Goal: Task Accomplishment & Management: Manage account settings

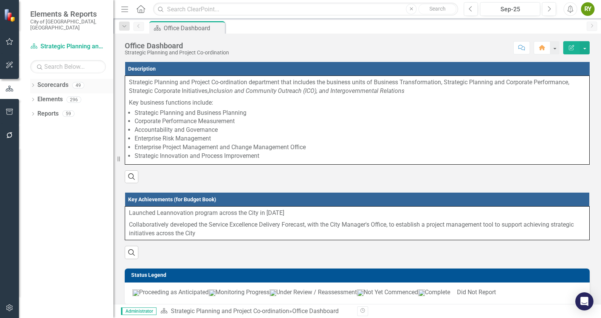
click at [33, 84] on icon "Dropdown" at bounding box center [32, 86] width 5 height 4
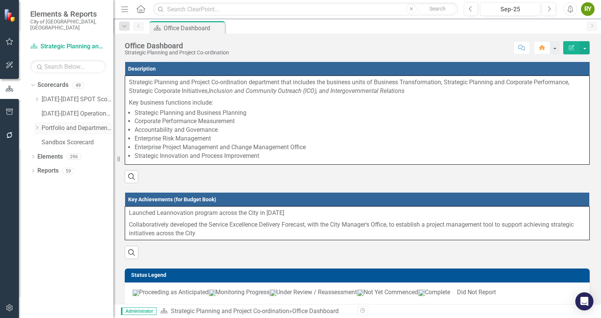
click at [36, 126] on icon "Dropdown" at bounding box center [37, 128] width 6 height 5
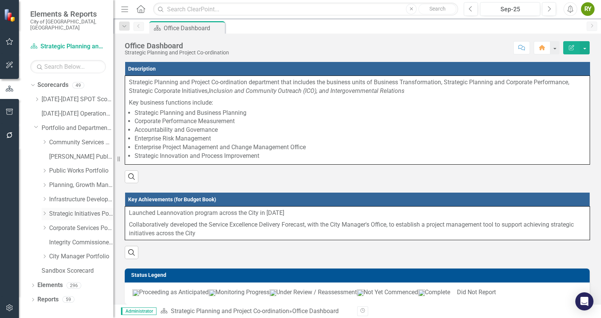
click at [43, 211] on icon "Dropdown" at bounding box center [45, 213] width 6 height 5
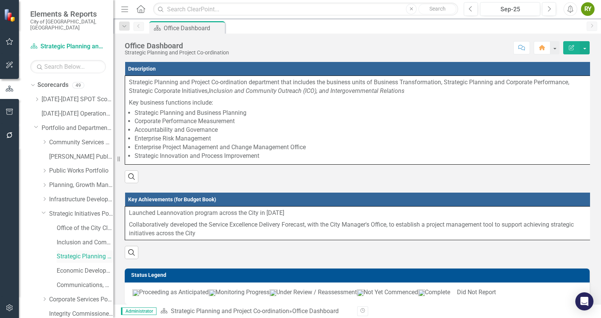
click at [76, 253] on link "Strategic Planning and Project Co-ordination" at bounding box center [85, 257] width 57 height 9
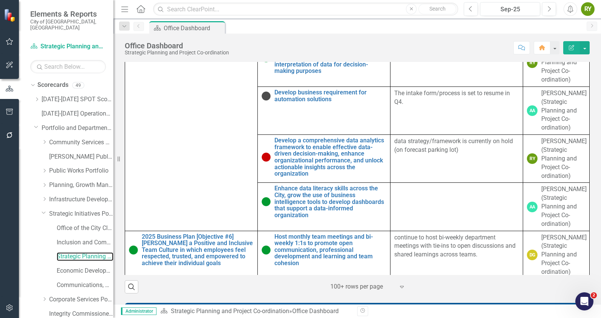
scroll to position [2933, 0]
click at [514, 9] on div "Sep-25" at bounding box center [510, 9] width 55 height 9
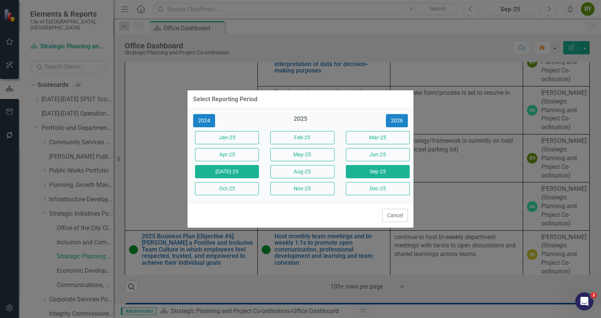
click at [247, 172] on button "[DATE]-25" at bounding box center [227, 171] width 64 height 13
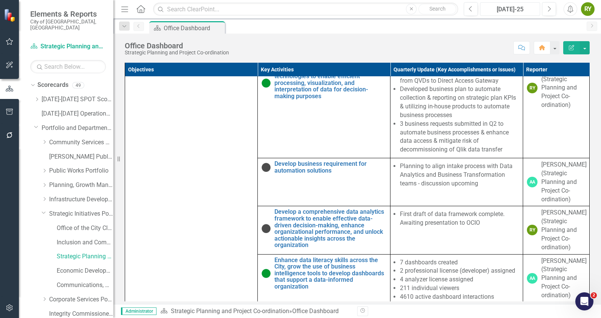
scroll to position [1867, 0]
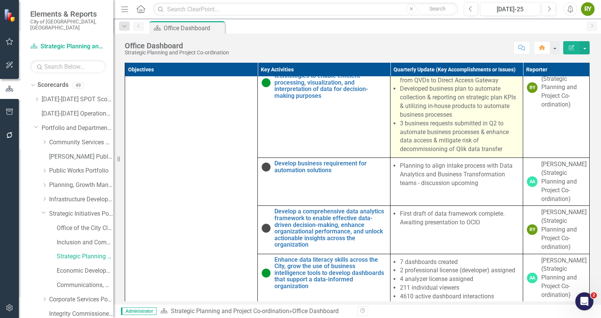
click at [431, 119] on li "Developed business plan to automate collection & reporting on strategic plan KP…" at bounding box center [459, 102] width 119 height 34
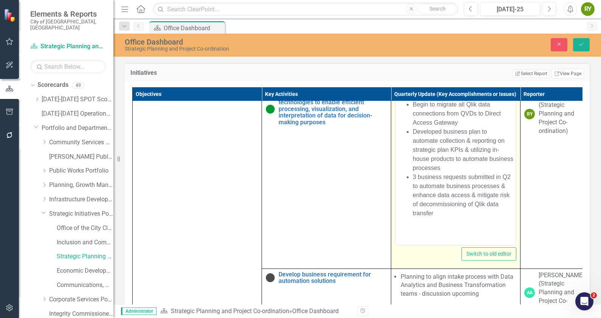
scroll to position [0, 0]
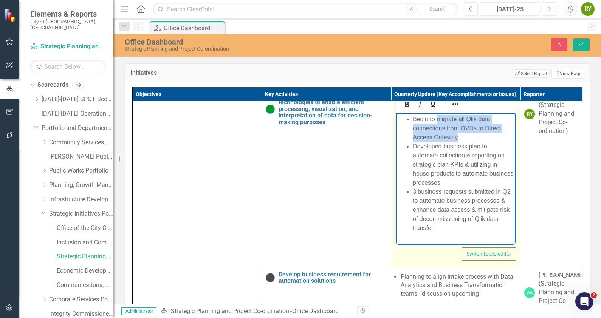
drag, startPoint x: 477, startPoint y: 134, endPoint x: 437, endPoint y: 121, distance: 42.1
click at [437, 121] on li "Begin to migrate all Qlik data connections from QVDs to Direct Access Gateway" at bounding box center [463, 128] width 101 height 27
copy li "migrate all Qlik data connections from QVDs to Direct Access Gateway"
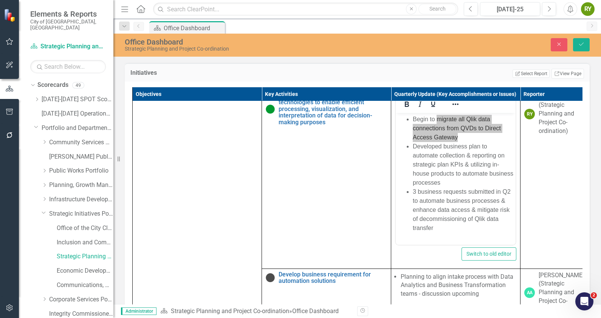
click at [399, 78] on div "Initiatives Edit Report Select Report Link View Page" at bounding box center [357, 72] width 465 height 19
click at [559, 43] on icon "Close" at bounding box center [559, 44] width 7 height 5
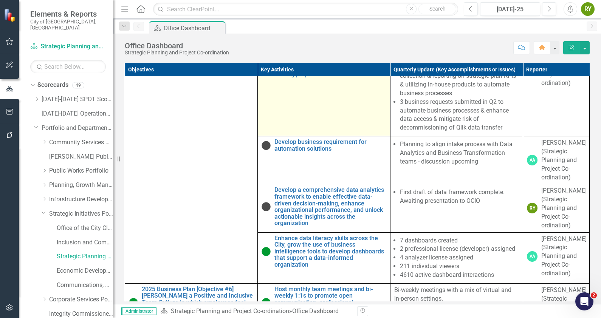
scroll to position [1888, 0]
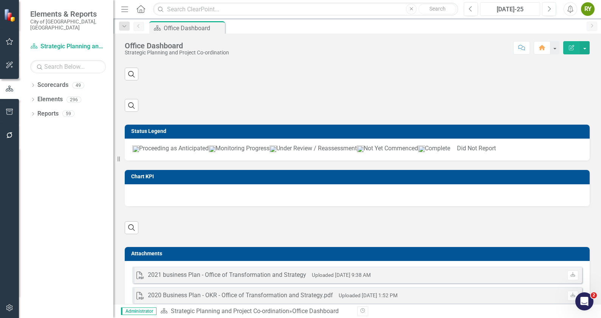
click at [517, 8] on div "[DATE]-25" at bounding box center [510, 9] width 55 height 9
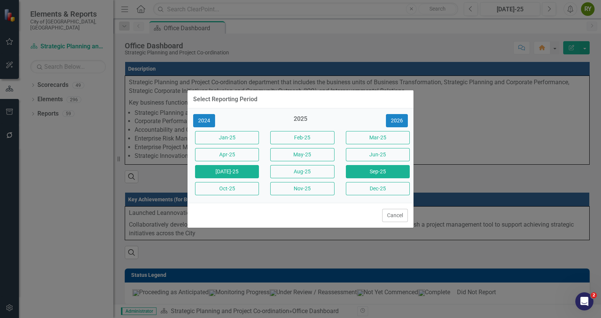
click at [368, 172] on button "Sep-25" at bounding box center [378, 171] width 64 height 13
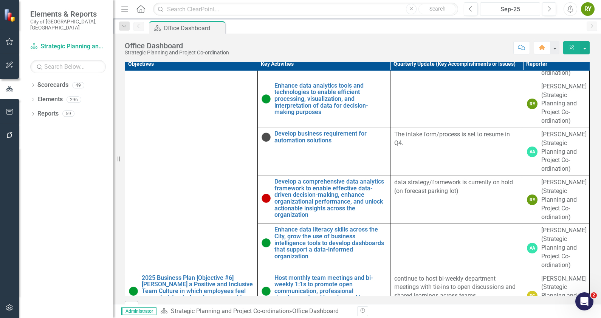
scroll to position [2915, 0]
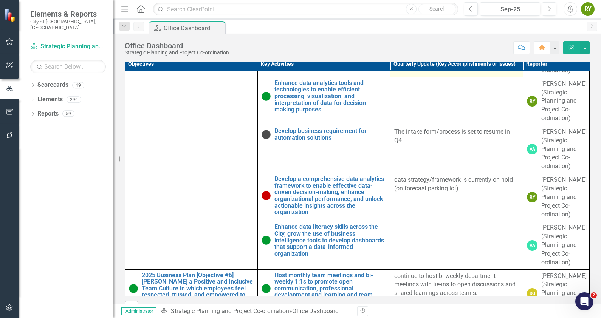
click at [423, 77] on td at bounding box center [457, 53] width 133 height 48
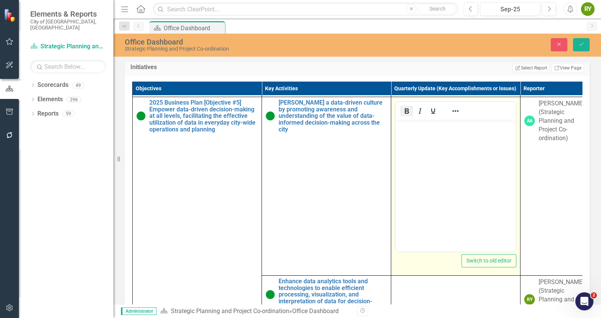
scroll to position [0, 0]
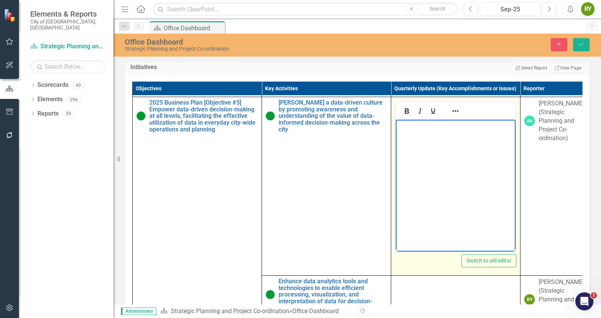
click at [412, 135] on body "Rich Text Area. Press ALT-0 for help." at bounding box center [456, 176] width 120 height 113
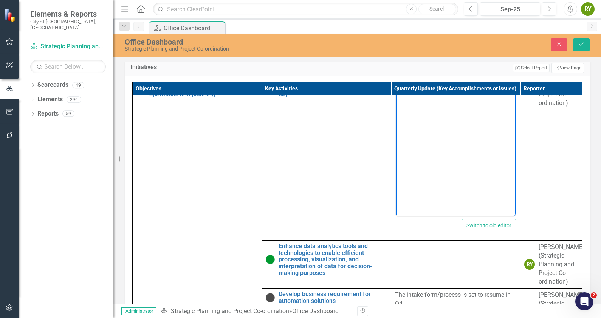
scroll to position [2951, 0]
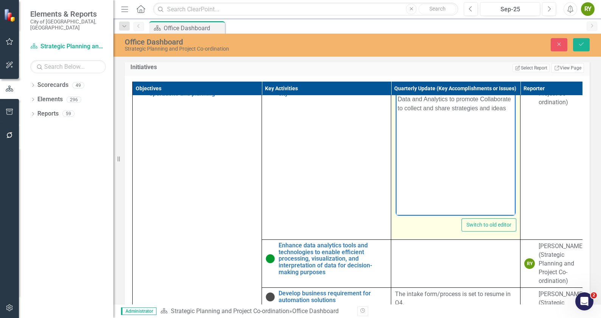
click at [497, 98] on p "Continuing the Community of Practice for Data and Analytics to promote Collabor…" at bounding box center [456, 99] width 116 height 27
click at [463, 117] on p "Continuing the Community of Practice for Data and Analytics to promote collabor…" at bounding box center [456, 104] width 116 height 36
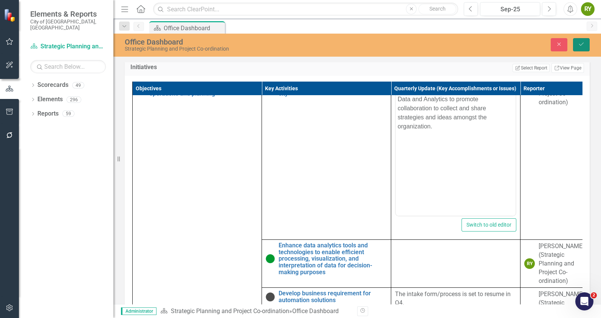
click at [579, 45] on icon "Save" at bounding box center [581, 44] width 7 height 5
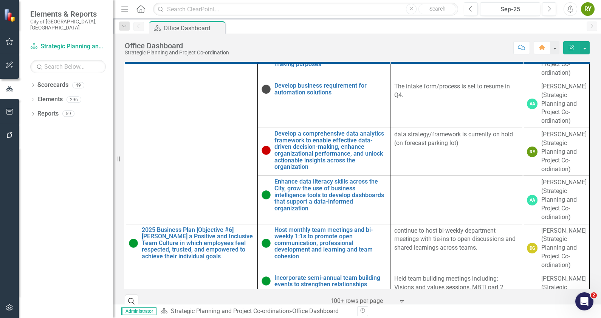
scroll to position [2954, 0]
click at [399, 80] on td at bounding box center [457, 56] width 133 height 48
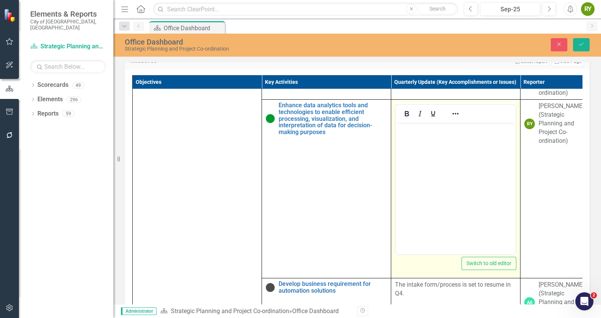
scroll to position [0, 0]
click at [429, 132] on p "Rich Text Area. Press ALT-0 for help." at bounding box center [456, 128] width 116 height 9
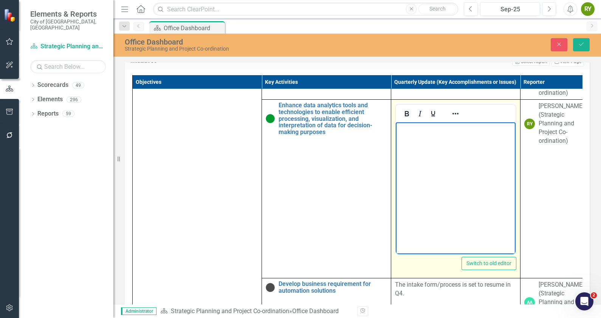
paste body "Rich Text Area. Press ALT-0 for help."
click at [416, 129] on p "migrate all Qlik data connections from QVDs to Direct Access Gateway" at bounding box center [456, 133] width 116 height 18
click at [414, 129] on p "migrate all Qlik data connections from QVDs to Direct Access Gateway" at bounding box center [456, 133] width 116 height 18
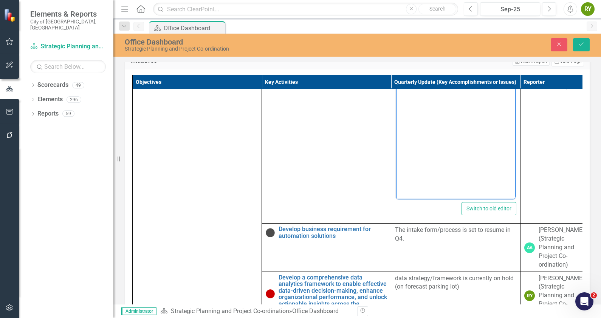
scroll to position [3009, 0]
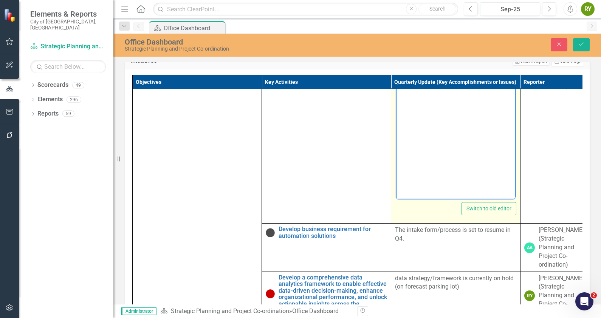
click at [500, 86] on p "Migrating all Qlik data connections from QVDs to Direct Access Gateway" at bounding box center [456, 79] width 116 height 18
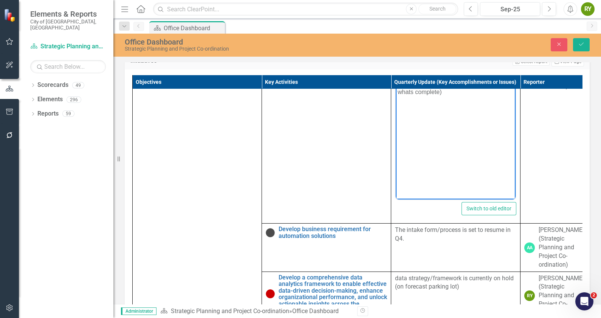
click at [436, 67] on td "Edit Report Select Report Link View Page" at bounding box center [418, 62] width 331 height 10
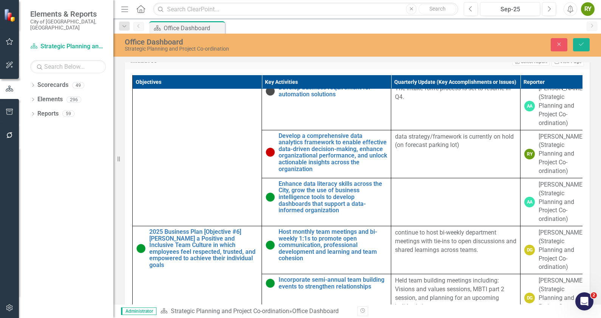
scroll to position [3168, 0]
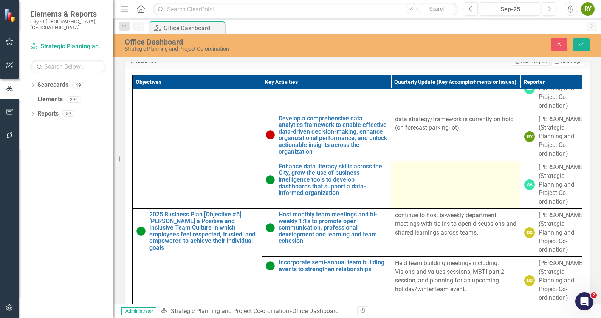
click at [422, 209] on td at bounding box center [455, 185] width 129 height 48
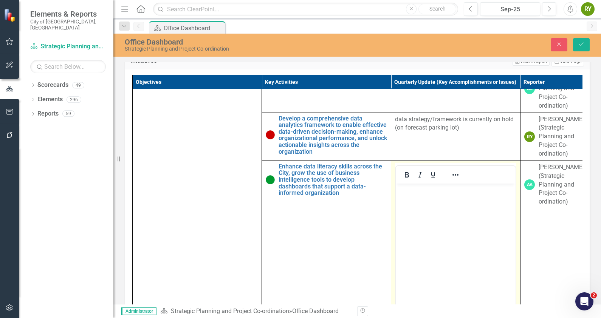
scroll to position [0, 0]
click at [416, 194] on p "Rich Text Area. Press ALT-0 for help." at bounding box center [456, 189] width 116 height 9
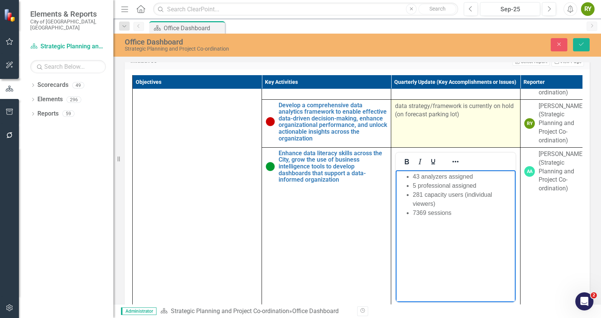
scroll to position [3183, 0]
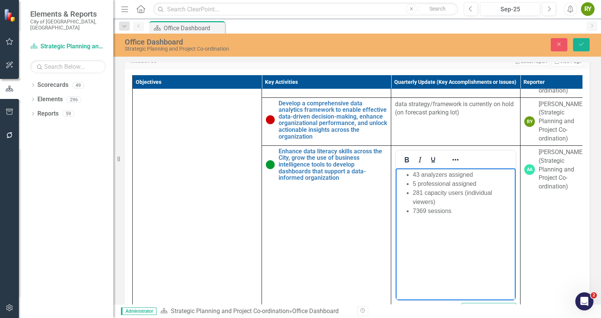
click at [447, 175] on li "43 analyzers assigned" at bounding box center [463, 174] width 101 height 9
click at [452, 183] on li "5 professional assigned" at bounding box center [463, 183] width 101 height 9
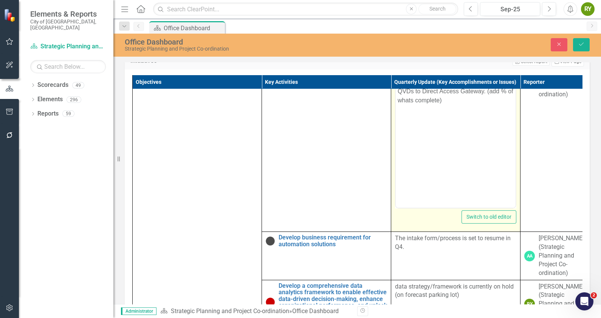
scroll to position [3000, 0]
click at [451, 107] on body "Migrating all Qlik data connections from QVDs to Direct Access Gateway. (add % …" at bounding box center [456, 132] width 120 height 113
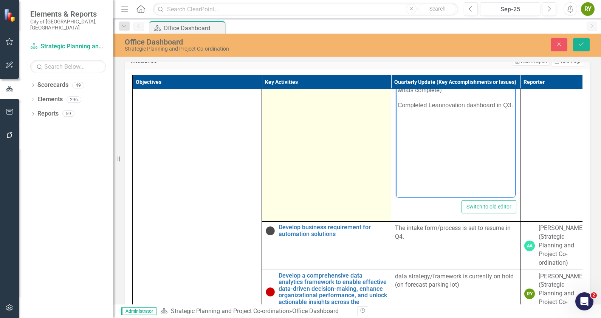
scroll to position [3009, 0]
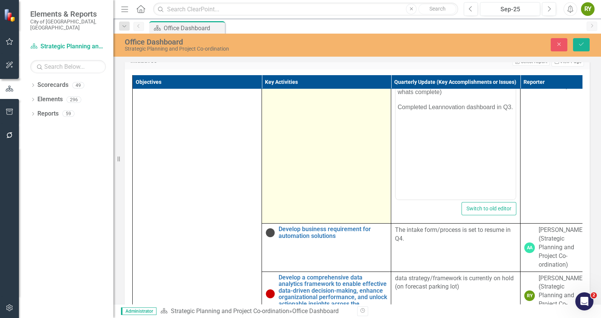
click at [382, 153] on td "Enhance data analytics tools and technologies to enable efficient processing, v…" at bounding box center [326, 134] width 129 height 179
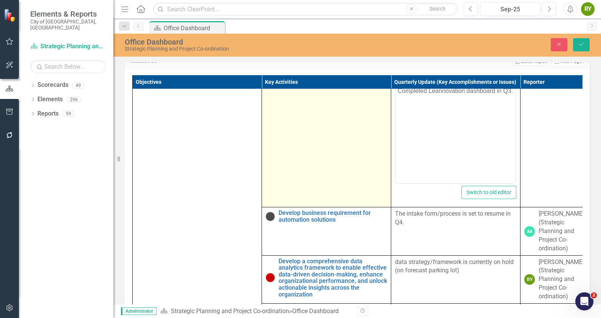
scroll to position [3026, 0]
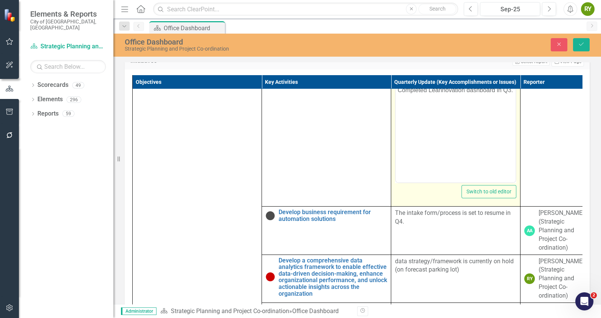
click at [466, 91] on p "Completed Leannovation dashboard in Q3." at bounding box center [456, 90] width 116 height 9
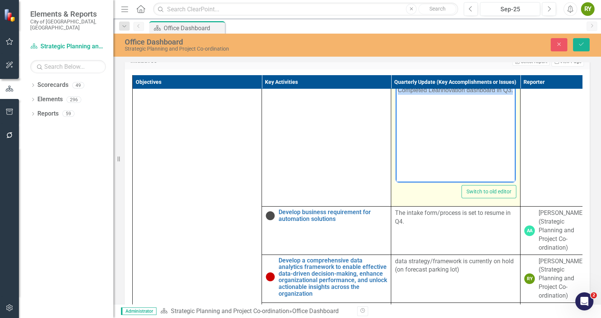
drag, startPoint x: 513, startPoint y: 91, endPoint x: 396, endPoint y: 91, distance: 117.3
click at [396, 91] on body "Migrating all Qlik data connections from QVDs to Direct Access Gateway. (add % …" at bounding box center [456, 107] width 120 height 113
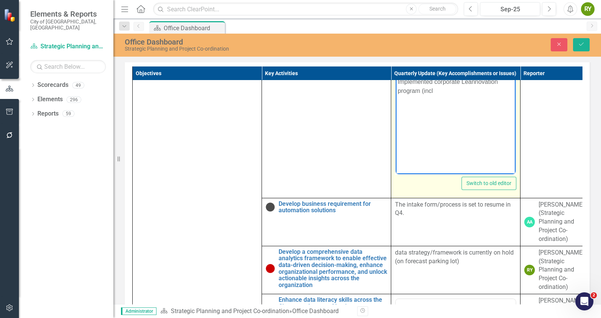
scroll to position [412, 0]
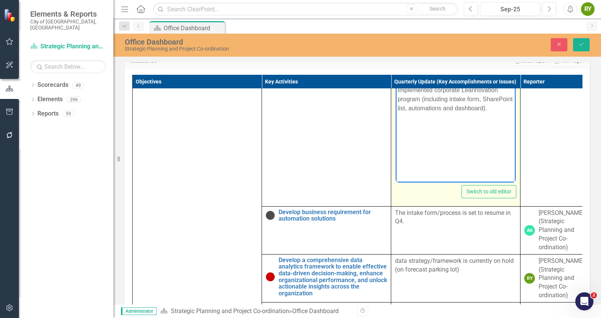
click at [495, 110] on p "Implemented corporate Leannovation program (including intake form, SharePoint l…" at bounding box center [456, 98] width 116 height 27
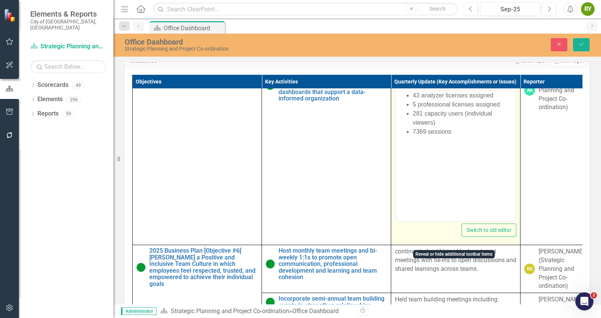
scroll to position [3099, 0]
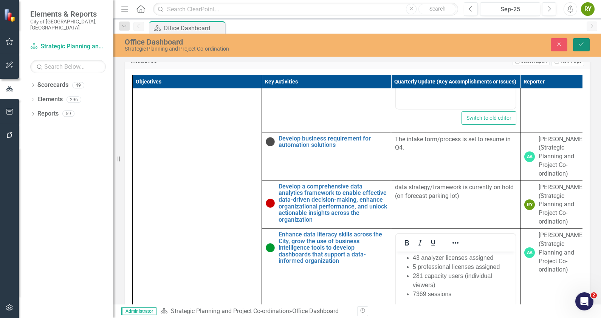
click at [582, 43] on icon "Save" at bounding box center [581, 44] width 7 height 5
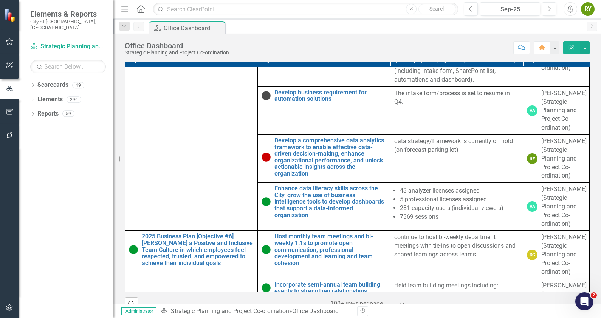
scroll to position [2961, 0]
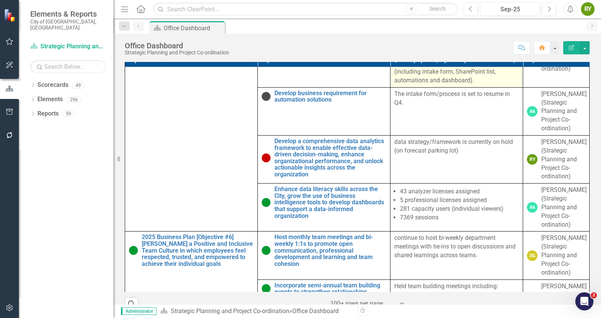
click at [469, 85] on p "Implemented corporate Leannovation program (including intake form, SharePoint l…" at bounding box center [457, 71] width 125 height 28
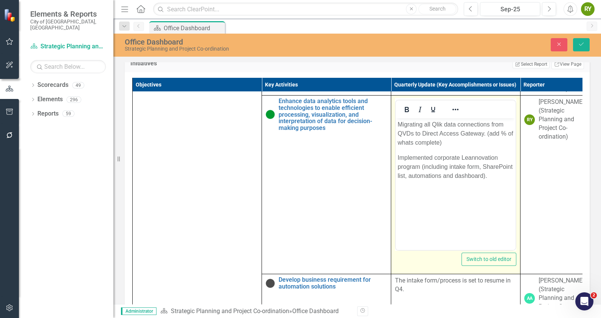
scroll to position [0, 0]
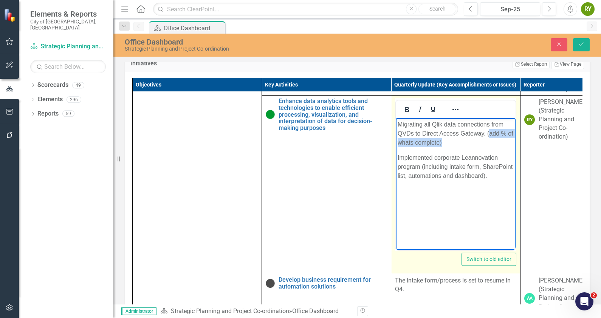
drag, startPoint x: 482, startPoint y: 142, endPoint x: 489, endPoint y: 134, distance: 11.5
click at [489, 134] on p "Migrating all Qlik data connections from QVDs to Direct Access Gateway. (add % …" at bounding box center [456, 133] width 116 height 27
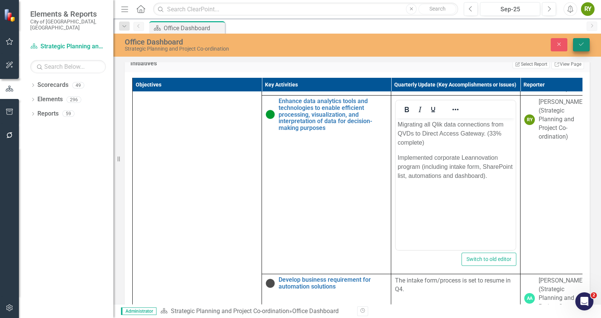
click at [582, 46] on icon "Save" at bounding box center [581, 44] width 7 height 5
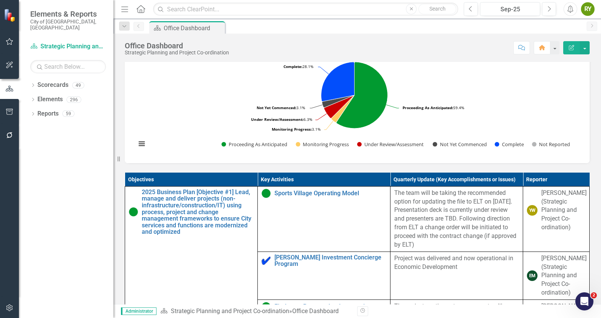
scroll to position [298, 0]
